Goal: Task Accomplishment & Management: Manage account settings

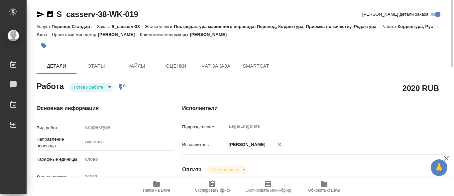
click at [157, 184] on icon "button" at bounding box center [156, 183] width 7 height 5
click at [155, 183] on icon "button" at bounding box center [156, 183] width 7 height 5
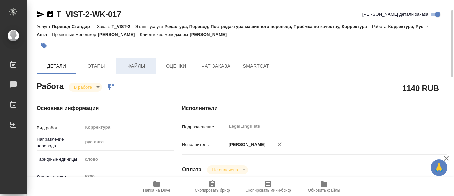
scroll to position [8, 0]
